Goal: Information Seeking & Learning: Learn about a topic

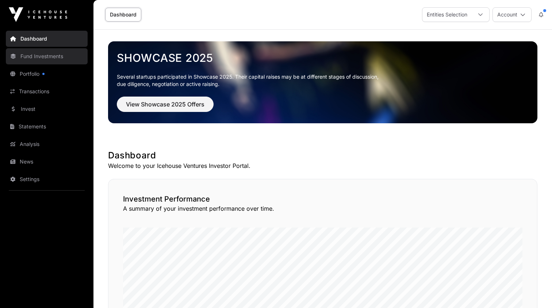
click at [28, 58] on link "Fund Investments" at bounding box center [47, 56] width 82 height 16
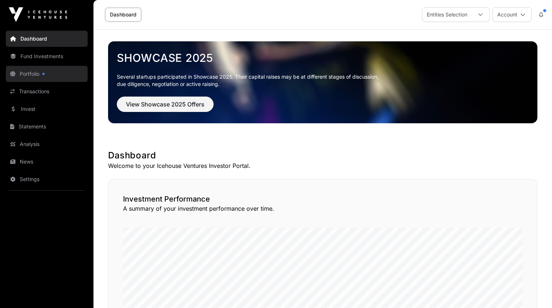
click at [27, 71] on link "Portfolio" at bounding box center [47, 74] width 82 height 16
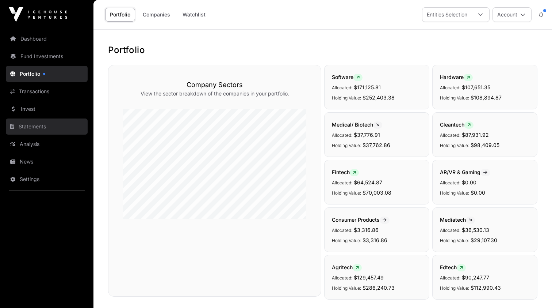
click at [37, 128] on link "Statements" at bounding box center [47, 126] width 82 height 16
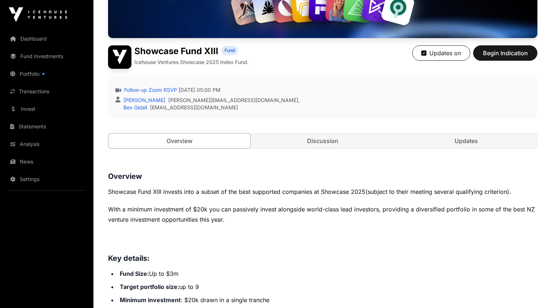
scroll to position [143, 0]
click at [463, 141] on link "Updates" at bounding box center [466, 140] width 142 height 15
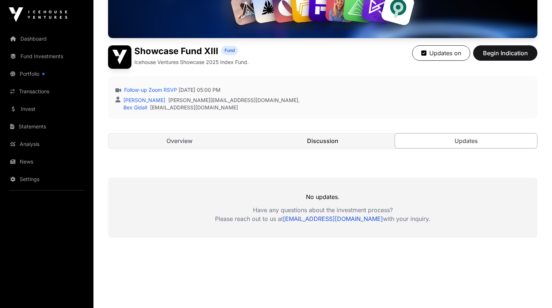
click at [323, 142] on link "Discussion" at bounding box center [323, 140] width 142 height 15
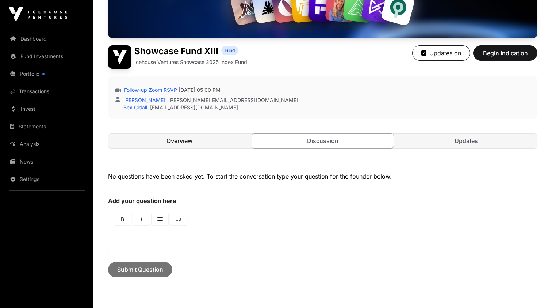
click at [193, 140] on link "Overview" at bounding box center [180, 140] width 142 height 15
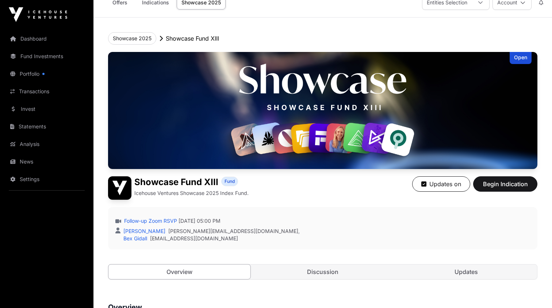
scroll to position [11, 0]
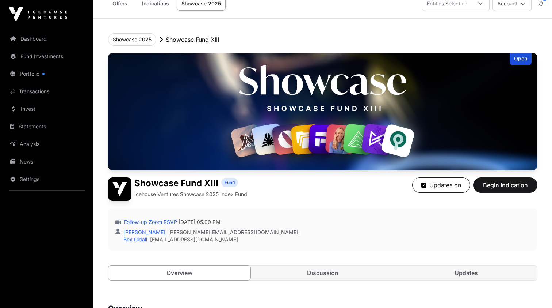
click at [516, 61] on div "Open" at bounding box center [521, 59] width 22 height 12
click at [522, 60] on div "Open" at bounding box center [521, 59] width 22 height 12
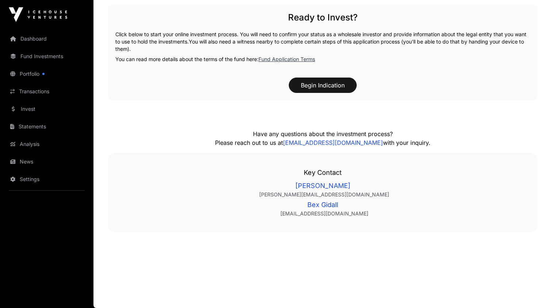
scroll to position [1070, 0]
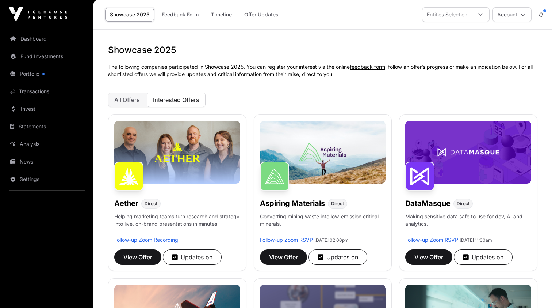
click at [141, 15] on link "Showcase 2025" at bounding box center [129, 15] width 49 height 14
click at [192, 101] on span "Interested Offers" at bounding box center [176, 99] width 46 height 7
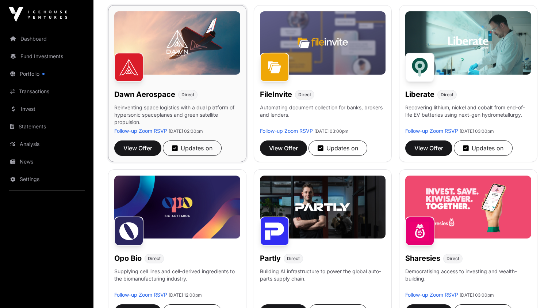
scroll to position [275, 0]
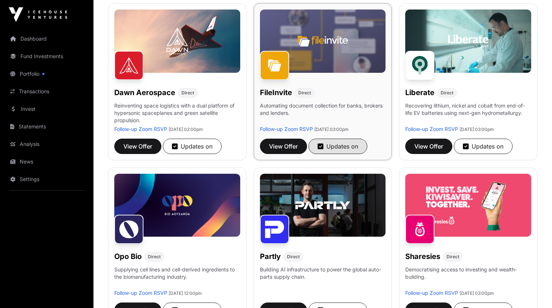
click at [321, 146] on icon "button" at bounding box center [321, 146] width 6 height 7
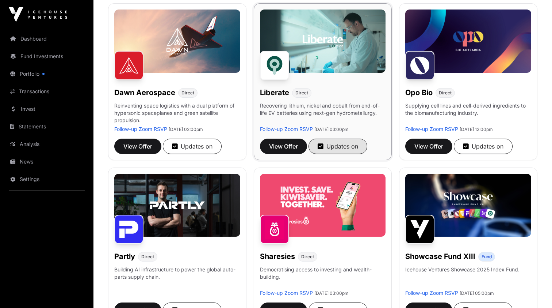
click at [325, 145] on div "Updates on" at bounding box center [338, 146] width 41 height 9
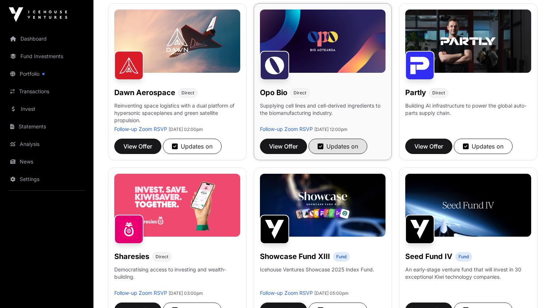
click at [345, 147] on div "Updates on" at bounding box center [338, 146] width 41 height 9
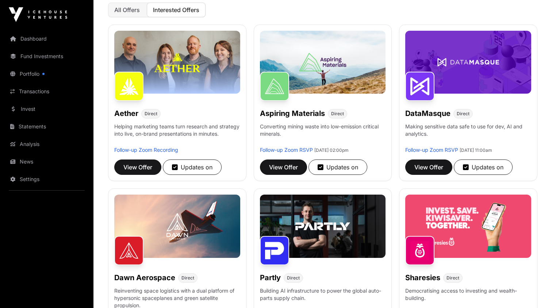
scroll to position [94, 0]
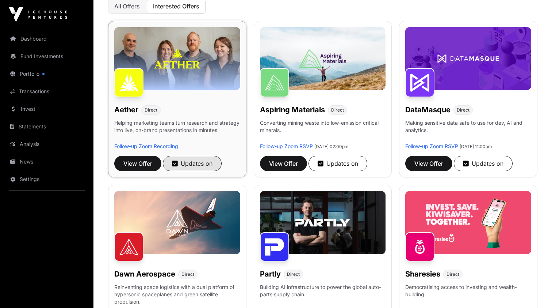
click at [175, 164] on icon "button" at bounding box center [175, 163] width 6 height 7
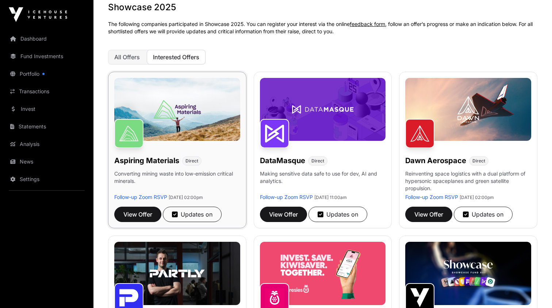
scroll to position [54, 0]
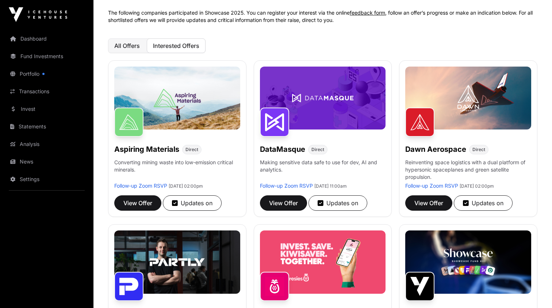
click at [134, 45] on span "All Offers" at bounding box center [127, 45] width 26 height 7
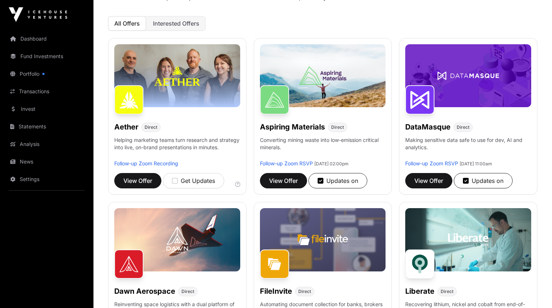
scroll to position [77, 0]
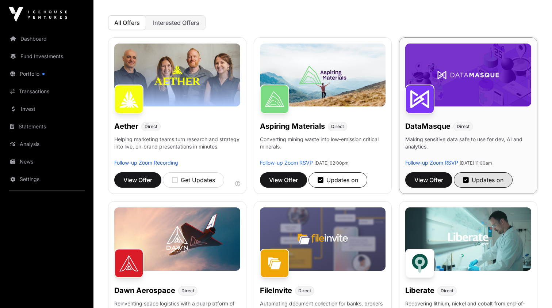
click at [468, 180] on icon "button" at bounding box center [466, 179] width 6 height 7
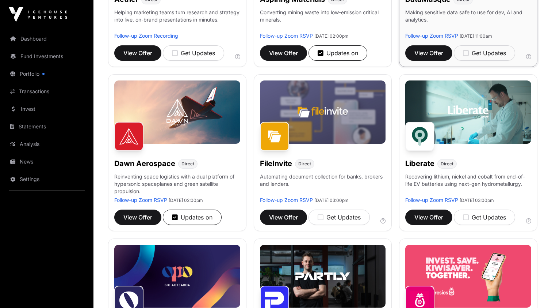
scroll to position [205, 0]
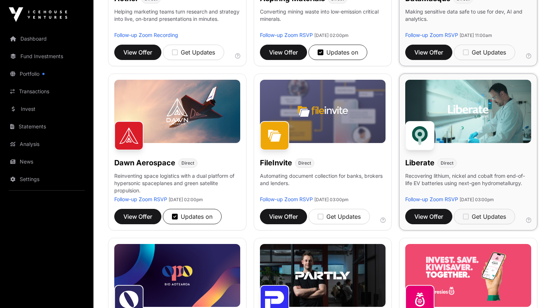
click at [467, 218] on icon "button" at bounding box center [466, 216] width 6 height 7
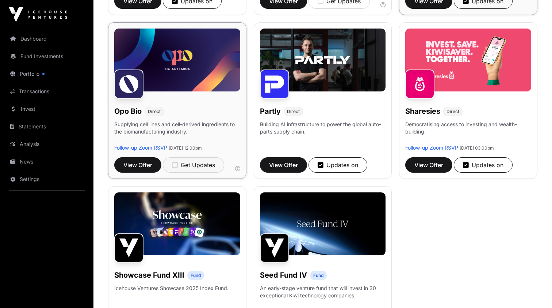
scroll to position [420, 0]
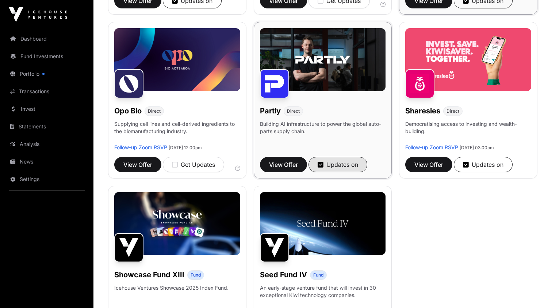
click at [323, 163] on icon "button" at bounding box center [321, 164] width 6 height 7
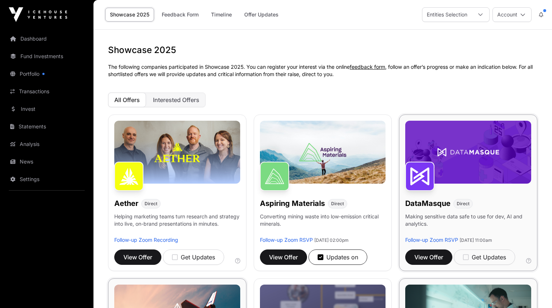
scroll to position [0, 0]
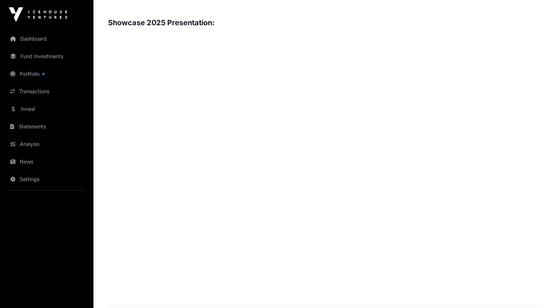
scroll to position [772, 0]
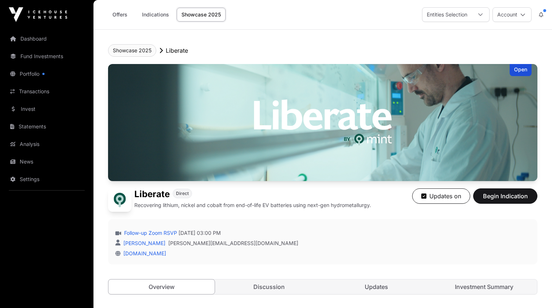
click at [144, 49] on button "Showcase 2025" at bounding box center [132, 50] width 48 height 12
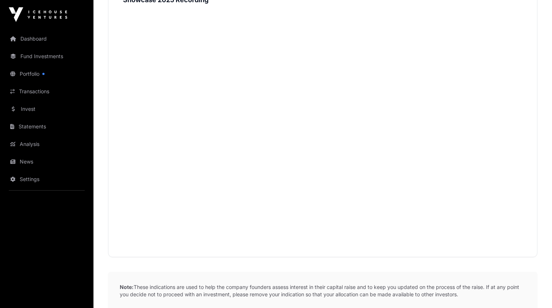
scroll to position [818, 0]
click at [29, 36] on link "Dashboard" at bounding box center [47, 39] width 82 height 16
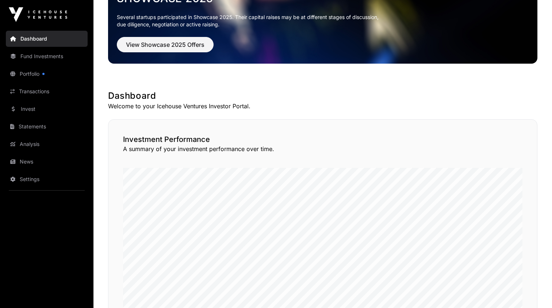
scroll to position [55, 0]
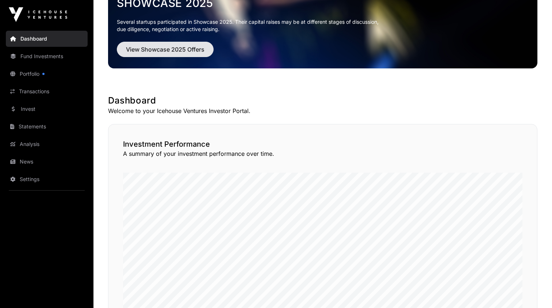
click at [152, 49] on span "View Showcase 2025 Offers" at bounding box center [165, 49] width 79 height 9
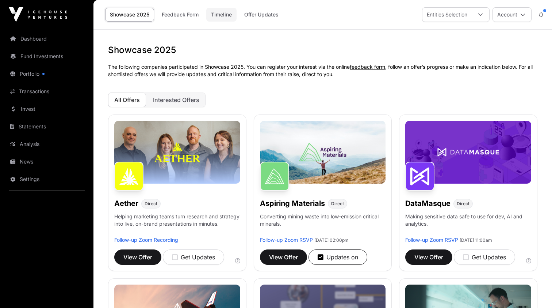
click at [226, 12] on link "Timeline" at bounding box center [221, 15] width 30 height 14
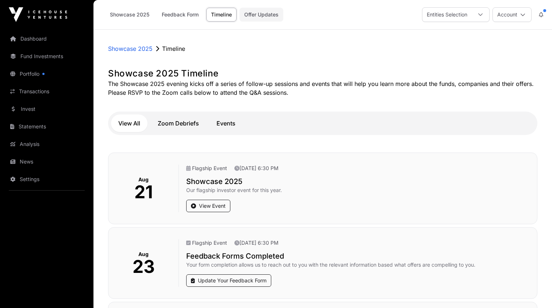
click at [263, 17] on link "Offer Updates" at bounding box center [262, 15] width 44 height 14
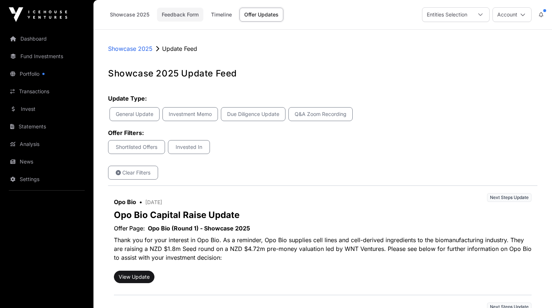
click at [179, 16] on link "Feedback Form" at bounding box center [180, 15] width 46 height 14
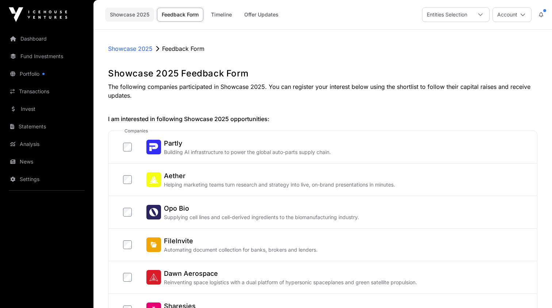
click at [140, 18] on link "Showcase 2025" at bounding box center [129, 15] width 49 height 14
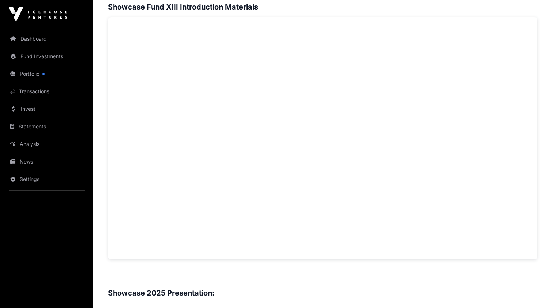
scroll to position [502, 0]
